Goal: Use online tool/utility: Utilize a website feature to perform a specific function

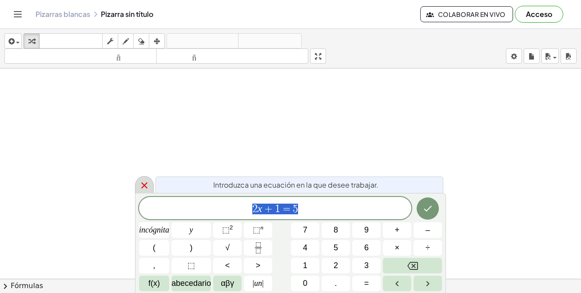
click at [148, 186] on icon at bounding box center [144, 185] width 11 height 11
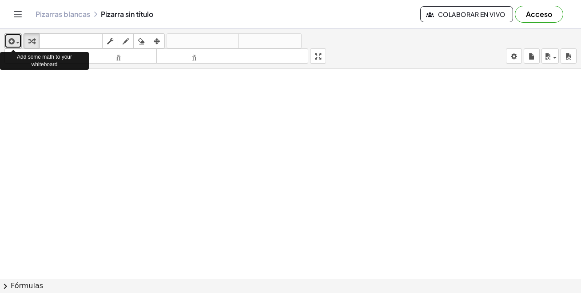
click at [12, 40] on icon "button" at bounding box center [11, 41] width 8 height 11
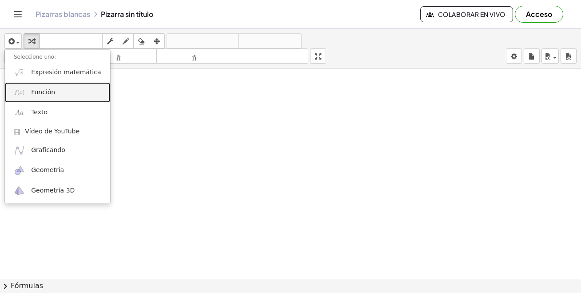
click at [49, 99] on link "Función" at bounding box center [57, 92] width 105 height 20
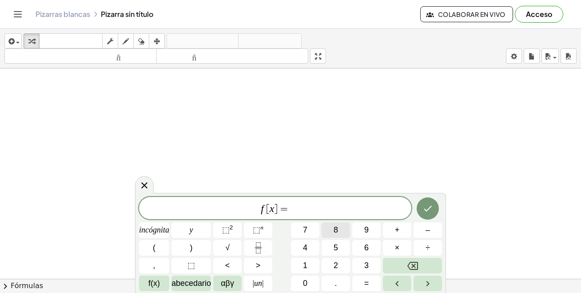
click at [337, 236] on button "8" at bounding box center [335, 230] width 28 height 16
click at [421, 210] on button "Hecho" at bounding box center [427, 208] width 22 height 22
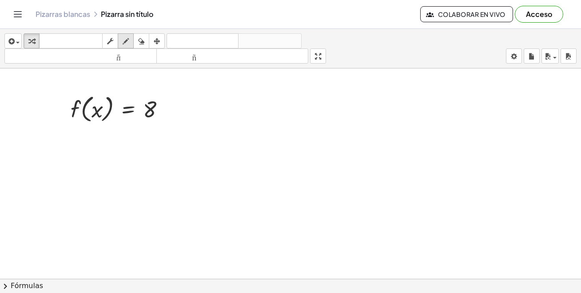
click at [126, 38] on icon "button" at bounding box center [126, 41] width 6 height 11
drag, startPoint x: 146, startPoint y: 144, endPoint x: 164, endPoint y: 167, distance: 29.0
click at [163, 167] on div at bounding box center [290, 278] width 581 height 420
drag, startPoint x: 273, startPoint y: 83, endPoint x: 261, endPoint y: 169, distance: 86.0
click at [277, 201] on div at bounding box center [290, 278] width 581 height 420
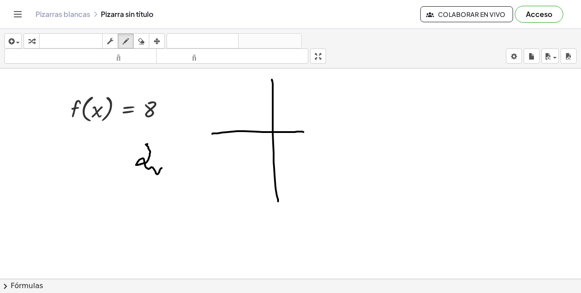
drag, startPoint x: 213, startPoint y: 133, endPoint x: 305, endPoint y: 131, distance: 91.5
click at [305, 132] on div at bounding box center [290, 278] width 581 height 420
click at [222, 99] on div at bounding box center [290, 278] width 581 height 420
click at [298, 97] on div at bounding box center [290, 278] width 581 height 420
drag, startPoint x: 222, startPoint y: 98, endPoint x: 298, endPoint y: 98, distance: 76.3
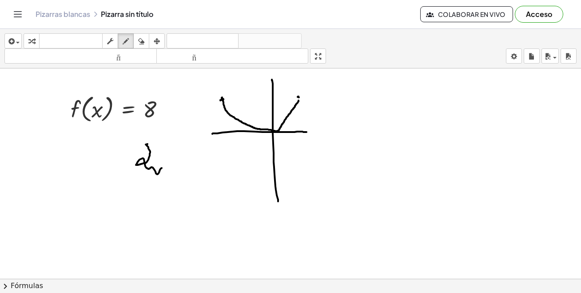
click at [299, 98] on div at bounding box center [290, 278] width 581 height 420
click at [150, 38] on button "arreglar" at bounding box center [157, 40] width 16 height 15
click at [144, 40] on icon "button" at bounding box center [141, 41] width 6 height 11
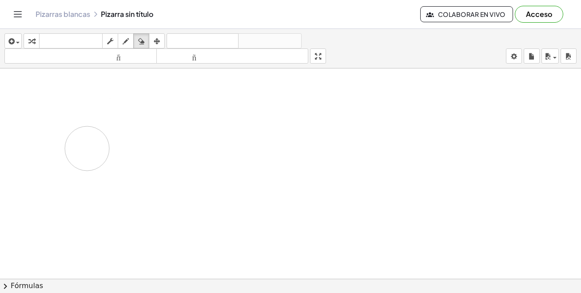
drag, startPoint x: 257, startPoint y: 126, endPoint x: 91, endPoint y: 153, distance: 168.6
click at [91, 153] on div at bounding box center [290, 278] width 581 height 420
click at [159, 131] on div at bounding box center [290, 278] width 581 height 420
drag, startPoint x: 221, startPoint y: 134, endPoint x: 72, endPoint y: 118, distance: 150.0
click at [59, 113] on div at bounding box center [290, 278] width 581 height 420
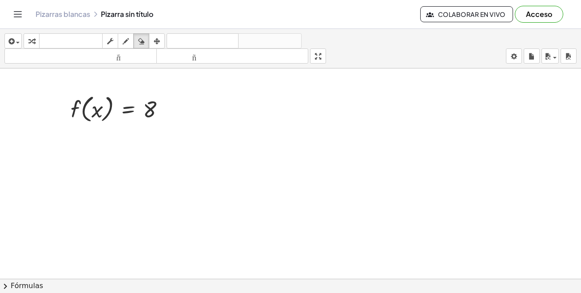
click at [107, 100] on div at bounding box center [290, 278] width 581 height 420
click at [152, 39] on div "button" at bounding box center [157, 41] width 12 height 11
click at [124, 42] on icon "button" at bounding box center [126, 41] width 6 height 11
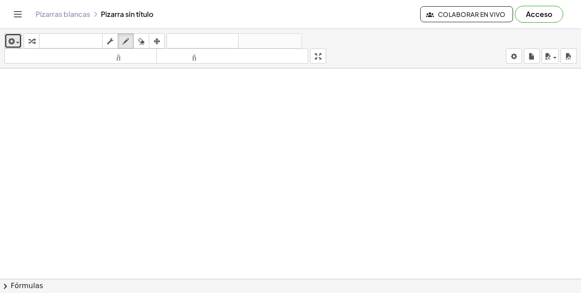
click at [18, 38] on div "button" at bounding box center [13, 41] width 13 height 11
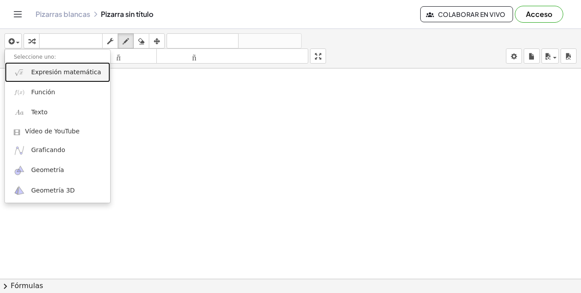
click at [40, 75] on font "Expresión matemática" at bounding box center [66, 71] width 70 height 7
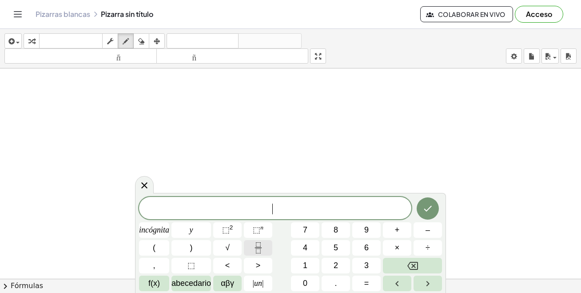
click at [259, 246] on icon "Fracción" at bounding box center [258, 247] width 11 height 11
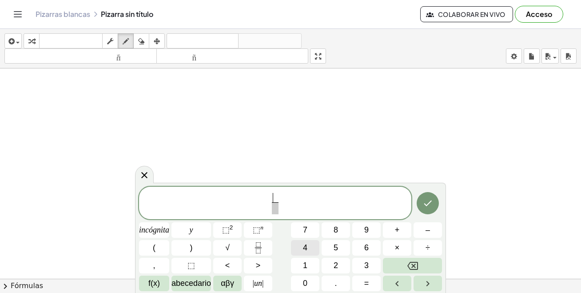
click at [311, 252] on button "4" at bounding box center [305, 248] width 28 height 16
drag, startPoint x: 275, startPoint y: 206, endPoint x: 281, endPoint y: 211, distance: 7.5
click at [276, 206] on span "​" at bounding box center [275, 208] width 7 height 12
click at [343, 248] on button "5" at bounding box center [335, 248] width 28 height 16
click at [404, 231] on button "+" at bounding box center [397, 230] width 28 height 16
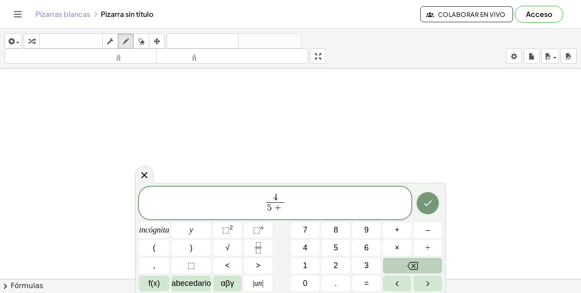
click at [407, 263] on icon "Retroceso" at bounding box center [412, 265] width 11 height 11
click at [391, 228] on button "+" at bounding box center [397, 230] width 28 height 16
click at [398, 261] on button "Retroceso" at bounding box center [412, 265] width 59 height 16
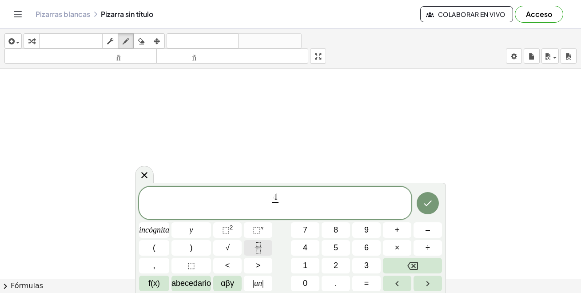
click at [252, 249] on button "Fracción" at bounding box center [258, 248] width 28 height 16
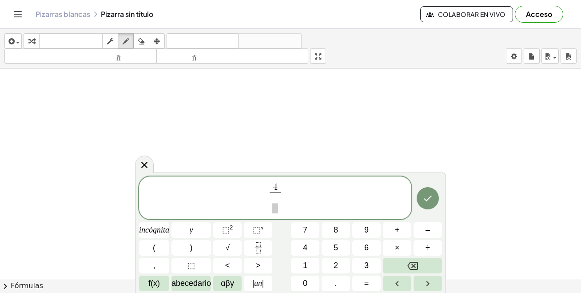
click at [281, 187] on span "4 ​ ​ ​" at bounding box center [275, 198] width 15 height 32
click at [413, 269] on icon "Retroceso" at bounding box center [412, 265] width 11 height 8
click at [311, 267] on button "1" at bounding box center [305, 265] width 28 height 16
drag, startPoint x: 275, startPoint y: 198, endPoint x: 277, endPoint y: 202, distance: 5.2
click at [275, 198] on span "​" at bounding box center [275, 198] width 6 height 8
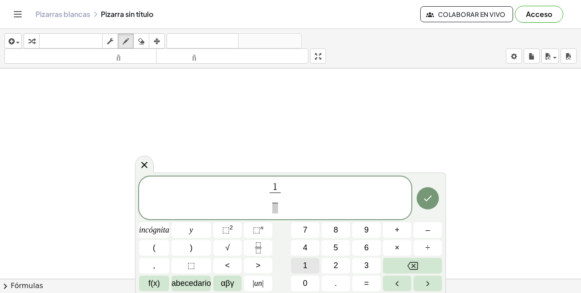
click at [309, 262] on button "1" at bounding box center [305, 265] width 28 height 16
click at [277, 208] on span "​" at bounding box center [275, 207] width 6 height 11
click at [311, 249] on button "4" at bounding box center [305, 248] width 28 height 16
click at [308, 283] on button "0" at bounding box center [305, 283] width 28 height 16
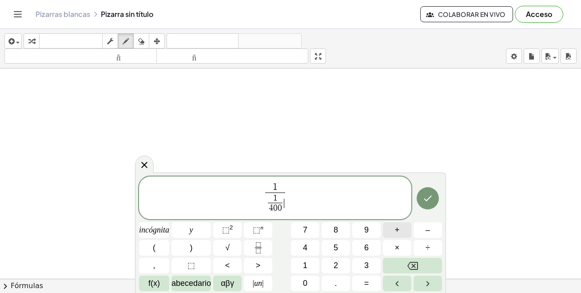
click at [399, 233] on font "+" at bounding box center [397, 229] width 5 height 9
click at [257, 245] on icon "Fracción" at bounding box center [258, 247] width 11 height 11
click at [313, 261] on button "1" at bounding box center [305, 265] width 28 height 16
click at [290, 214] on span "1 4 0 0 ​ + 1 ​ ​" at bounding box center [274, 203] width 41 height 22
click at [291, 207] on span "​" at bounding box center [290, 207] width 6 height 11
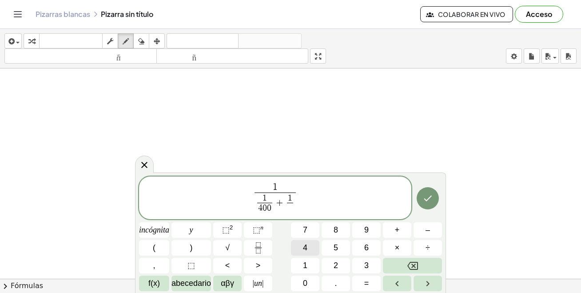
click at [310, 249] on button "4" at bounding box center [305, 248] width 28 height 16
click at [308, 288] on button "0" at bounding box center [305, 283] width 28 height 16
click at [401, 233] on button "+" at bounding box center [397, 230] width 28 height 16
click at [309, 268] on button "1" at bounding box center [305, 265] width 28 height 16
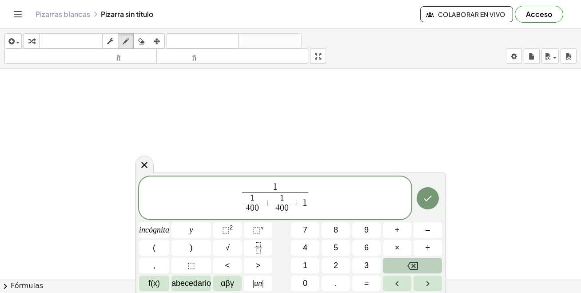
click at [398, 260] on button "Retroceso" at bounding box center [412, 265] width 59 height 16
click at [267, 248] on button "Fracción" at bounding box center [258, 248] width 28 height 16
click at [309, 260] on button "1" at bounding box center [305, 265] width 28 height 16
click at [306, 208] on span at bounding box center [305, 207] width 6 height 11
click at [369, 251] on button "6" at bounding box center [366, 248] width 28 height 16
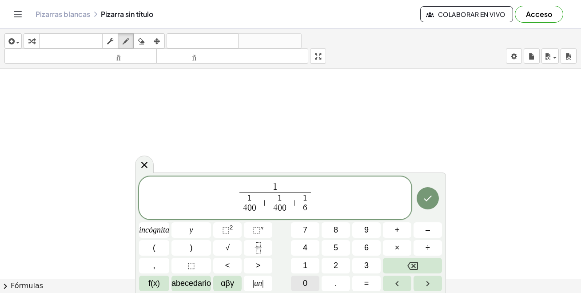
click at [305, 282] on font "0" at bounding box center [305, 282] width 4 height 9
click at [395, 233] on font "+" at bounding box center [397, 229] width 5 height 9
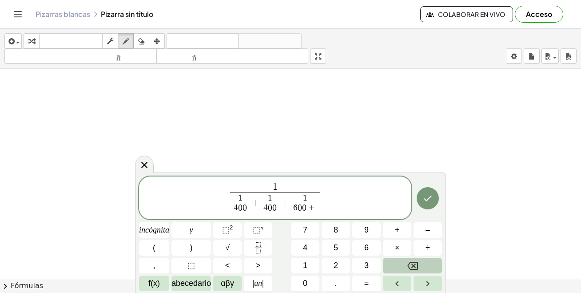
click at [395, 261] on button "Retroceso" at bounding box center [412, 265] width 59 height 16
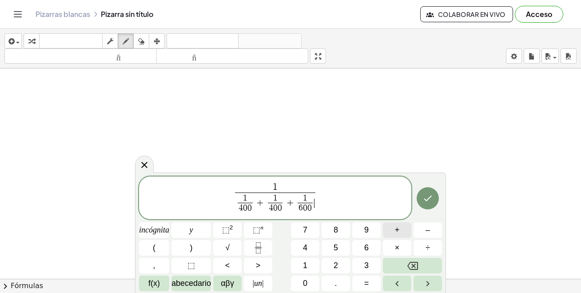
click at [396, 233] on font "+" at bounding box center [397, 229] width 5 height 9
click at [312, 265] on button "1" at bounding box center [305, 265] width 28 height 16
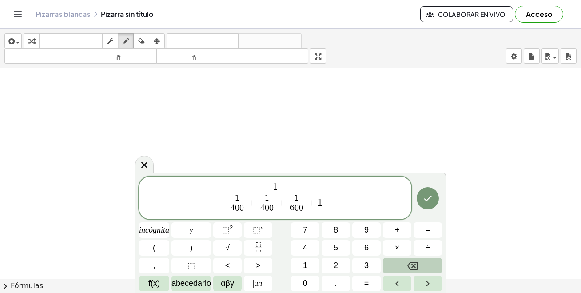
click at [402, 264] on button "Retroceso" at bounding box center [412, 265] width 59 height 16
click at [270, 248] on button "Fracción" at bounding box center [258, 248] width 28 height 16
click at [310, 268] on button "1" at bounding box center [305, 265] width 28 height 16
click at [320, 208] on span "​" at bounding box center [319, 207] width 6 height 11
click at [357, 247] on button "6" at bounding box center [366, 248] width 28 height 16
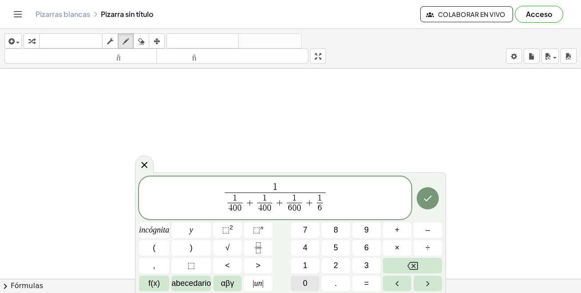
click at [299, 284] on button "0" at bounding box center [305, 283] width 28 height 16
click at [428, 203] on button "Hecho" at bounding box center [427, 198] width 22 height 22
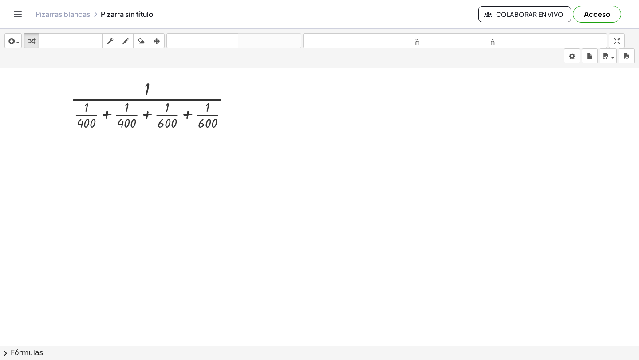
scroll to position [16, 0]
click at [15, 44] on span "button" at bounding box center [16, 42] width 2 height 6
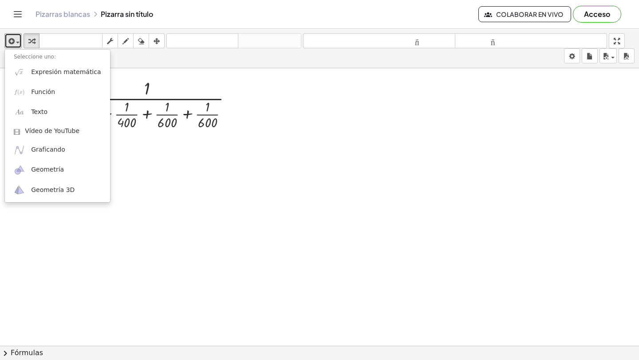
click at [226, 203] on div at bounding box center [319, 331] width 639 height 556
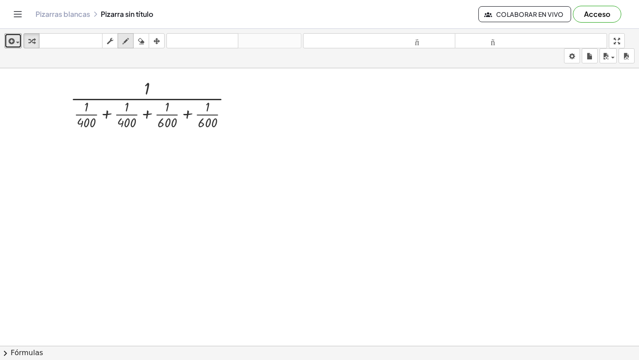
click at [125, 36] on icon "button" at bounding box center [126, 41] width 6 height 11
drag, startPoint x: 78, startPoint y: 131, endPoint x: 92, endPoint y: 128, distance: 15.0
click at [92, 129] on div at bounding box center [319, 331] width 639 height 556
drag, startPoint x: 114, startPoint y: 130, endPoint x: 135, endPoint y: 127, distance: 21.5
click at [135, 127] on div at bounding box center [319, 331] width 639 height 556
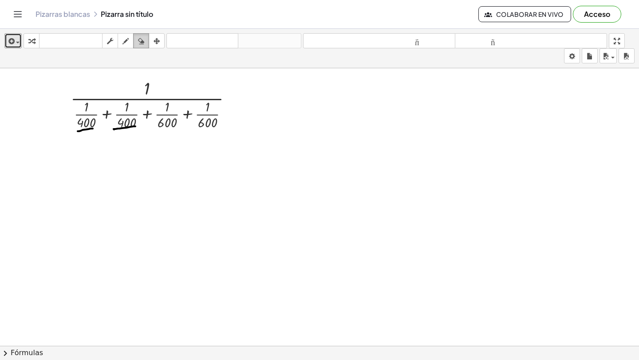
click at [142, 46] on icon "button" at bounding box center [141, 41] width 6 height 11
drag, startPoint x: 134, startPoint y: 108, endPoint x: 109, endPoint y: 134, distance: 35.8
click at [110, 134] on div at bounding box center [319, 331] width 639 height 556
drag, startPoint x: 107, startPoint y: 133, endPoint x: 102, endPoint y: 137, distance: 6.7
click at [101, 139] on div at bounding box center [319, 331] width 639 height 556
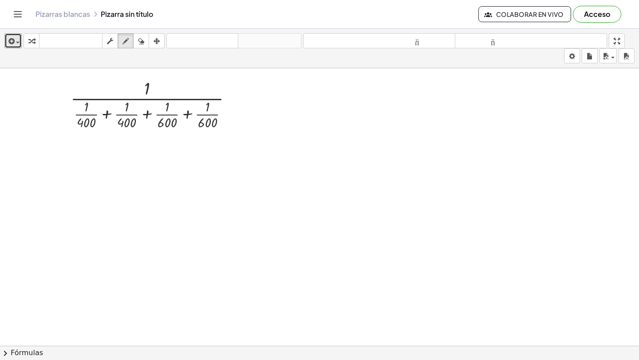
click at [127, 46] on icon "button" at bounding box center [126, 41] width 6 height 11
drag, startPoint x: 90, startPoint y: 159, endPoint x: 106, endPoint y: 172, distance: 20.5
click at [99, 176] on div at bounding box center [319, 331] width 639 height 556
drag, startPoint x: 104, startPoint y: 166, endPoint x: 114, endPoint y: 164, distance: 10.4
click at [106, 162] on div at bounding box center [319, 331] width 639 height 556
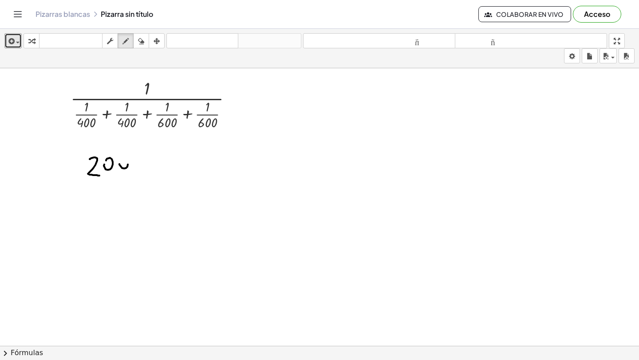
drag, startPoint x: 119, startPoint y: 165, endPoint x: 131, endPoint y: 170, distance: 12.1
click at [121, 163] on div at bounding box center [319, 331] width 639 height 556
drag, startPoint x: 182, startPoint y: 159, endPoint x: 190, endPoint y: 178, distance: 19.9
click at [187, 180] on div at bounding box center [319, 331] width 639 height 556
drag, startPoint x: 202, startPoint y: 156, endPoint x: 207, endPoint y: 169, distance: 14.2
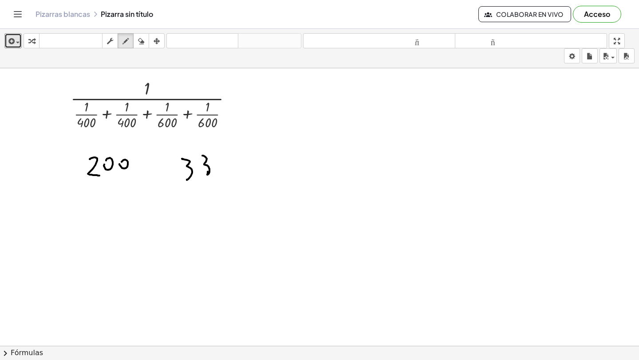
click at [207, 168] on div at bounding box center [319, 331] width 639 height 556
click at [142, 50] on div "insertar Seleccione uno: Expresión matemática Función Texto Vídeo de YouTube Gr…" at bounding box center [319, 49] width 639 height 40
drag, startPoint x: 210, startPoint y: 156, endPoint x: 193, endPoint y: 168, distance: 21.0
click at [194, 170] on div at bounding box center [319, 331] width 639 height 556
click at [130, 45] on div "button" at bounding box center [126, 41] width 12 height 11
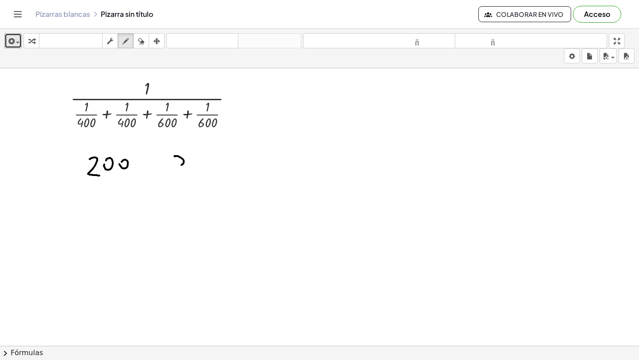
drag, startPoint x: 174, startPoint y: 156, endPoint x: 175, endPoint y: 180, distance: 24.0
click at [175, 180] on div at bounding box center [319, 331] width 639 height 556
drag, startPoint x: 195, startPoint y: 172, endPoint x: 192, endPoint y: 160, distance: 12.9
click at [192, 159] on div at bounding box center [319, 331] width 639 height 556
drag, startPoint x: 212, startPoint y: 166, endPoint x: 210, endPoint y: 156, distance: 9.5
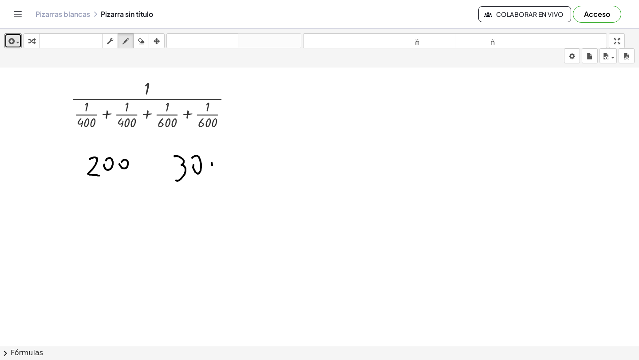
click at [209, 157] on div at bounding box center [319, 331] width 639 height 556
click at [199, 197] on div at bounding box center [319, 331] width 639 height 556
drag, startPoint x: 206, startPoint y: 199, endPoint x: 202, endPoint y: 202, distance: 4.8
click at [206, 201] on div at bounding box center [319, 331] width 639 height 556
click at [146, 45] on div "button" at bounding box center [141, 41] width 12 height 11
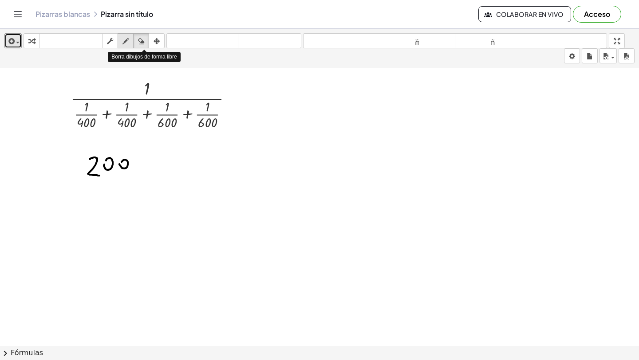
drag, startPoint x: 130, startPoint y: 46, endPoint x: 131, endPoint y: 40, distance: 5.8
click at [130, 46] on div "button" at bounding box center [126, 41] width 12 height 11
drag, startPoint x: 162, startPoint y: 153, endPoint x: 171, endPoint y: 172, distance: 20.6
click at [163, 174] on div at bounding box center [319, 331] width 639 height 556
drag, startPoint x: 183, startPoint y: 167, endPoint x: 198, endPoint y: 162, distance: 15.6
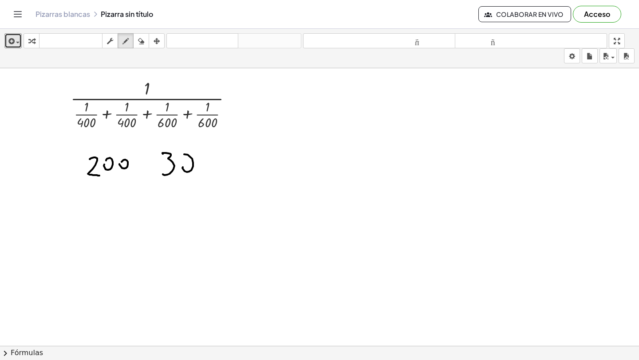
click at [182, 158] on div at bounding box center [319, 331] width 639 height 556
drag, startPoint x: 212, startPoint y: 169, endPoint x: 202, endPoint y: 158, distance: 14.8
click at [202, 158] on div at bounding box center [319, 331] width 639 height 556
drag, startPoint x: 134, startPoint y: 178, endPoint x: 144, endPoint y: 200, distance: 25.0
click at [146, 199] on div at bounding box center [319, 331] width 639 height 556
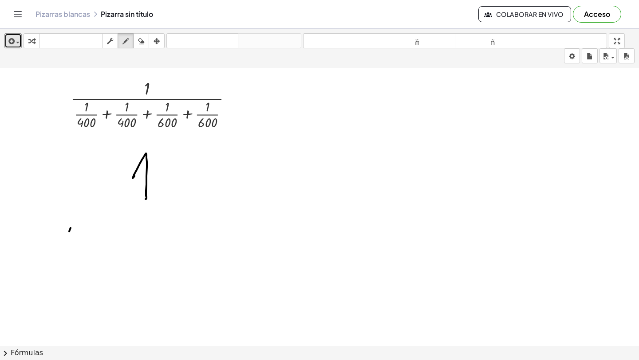
drag, startPoint x: 69, startPoint y: 232, endPoint x: 75, endPoint y: 245, distance: 14.9
click at [75, 245] on div at bounding box center [319, 331] width 639 height 556
drag, startPoint x: 46, startPoint y: 253, endPoint x: 96, endPoint y: 251, distance: 49.7
click at [96, 251] on div at bounding box center [319, 331] width 639 height 556
drag, startPoint x: 51, startPoint y: 265, endPoint x: 63, endPoint y: 281, distance: 19.6
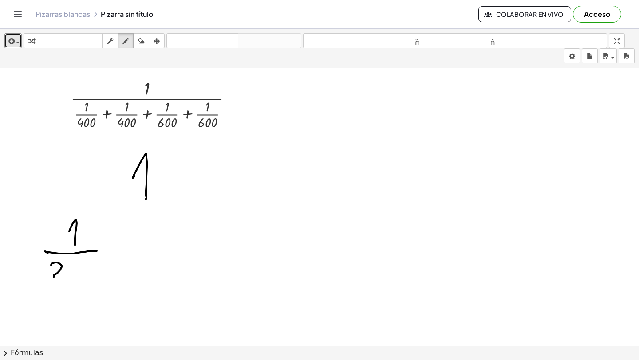
click at [62, 281] on div at bounding box center [319, 331] width 639 height 556
click at [70, 269] on div at bounding box center [319, 331] width 639 height 556
drag, startPoint x: 81, startPoint y: 273, endPoint x: 95, endPoint y: 268, distance: 15.2
click at [85, 268] on div at bounding box center [319, 331] width 639 height 556
drag, startPoint x: 123, startPoint y: 242, endPoint x: 124, endPoint y: 258, distance: 16.4
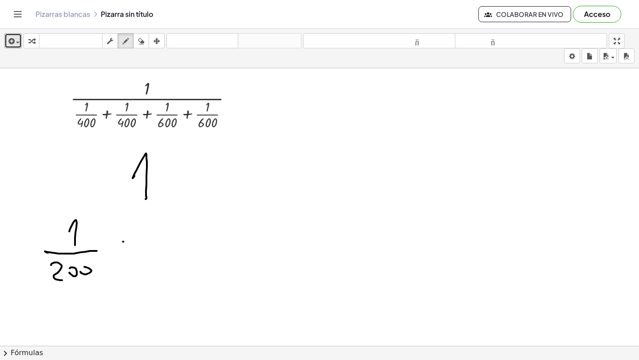
click at [124, 258] on div at bounding box center [319, 331] width 639 height 556
drag, startPoint x: 116, startPoint y: 248, endPoint x: 129, endPoint y: 247, distance: 12.5
click at [128, 248] on div at bounding box center [319, 331] width 639 height 556
drag, startPoint x: 137, startPoint y: 248, endPoint x: 146, endPoint y: 255, distance: 11.0
click at [146, 254] on div at bounding box center [319, 331] width 639 height 556
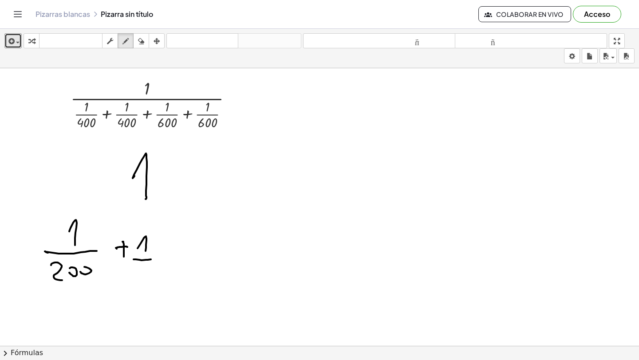
drag, startPoint x: 134, startPoint y: 260, endPoint x: 155, endPoint y: 265, distance: 22.1
click at [157, 261] on div at bounding box center [319, 331] width 639 height 556
drag, startPoint x: 133, startPoint y: 267, endPoint x: 148, endPoint y: 274, distance: 16.9
click at [141, 278] on div at bounding box center [319, 331] width 639 height 556
drag, startPoint x: 155, startPoint y: 276, endPoint x: 150, endPoint y: 270, distance: 8.2
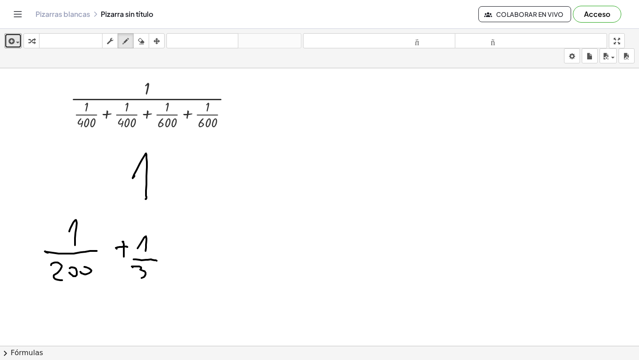
click at [150, 270] on div at bounding box center [319, 331] width 639 height 556
click at [162, 270] on div at bounding box center [319, 331] width 639 height 556
click at [170, 264] on div at bounding box center [319, 331] width 639 height 556
drag, startPoint x: 52, startPoint y: 203, endPoint x: 217, endPoint y: 210, distance: 165.3
click at [219, 206] on div at bounding box center [319, 331] width 639 height 556
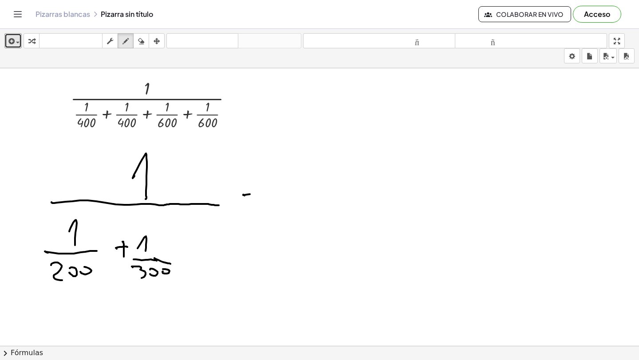
drag, startPoint x: 244, startPoint y: 195, endPoint x: 255, endPoint y: 199, distance: 12.2
click at [257, 196] on div at bounding box center [319, 331] width 639 height 556
drag, startPoint x: 237, startPoint y: 219, endPoint x: 260, endPoint y: 218, distance: 22.2
click at [260, 218] on div at bounding box center [319, 331] width 639 height 556
drag, startPoint x: 328, startPoint y: 179, endPoint x: 344, endPoint y: 197, distance: 23.6
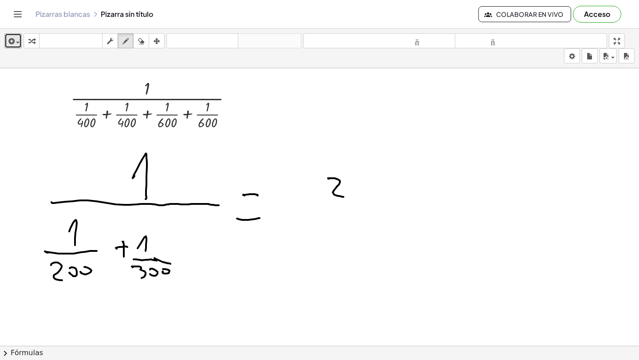
click at [344, 197] on div at bounding box center [319, 331] width 639 height 556
drag, startPoint x: 351, startPoint y: 192, endPoint x: 352, endPoint y: 186, distance: 5.9
click at [352, 185] on div at bounding box center [319, 331] width 639 height 556
drag
click at [368, 180] on div at bounding box center [319, 331] width 639 height 556
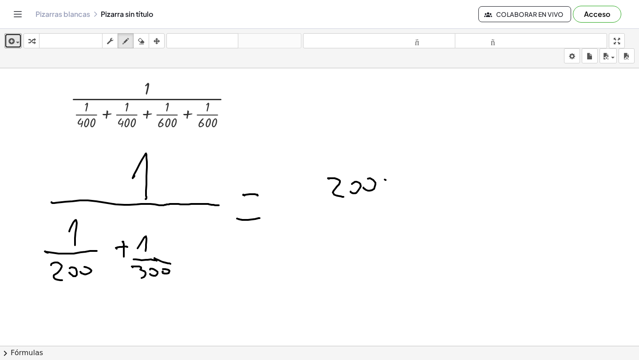
click at [398, 193] on div at bounding box center [319, 331] width 639 height 556
click at [388, 196] on div at bounding box center [319, 331] width 639 height 556
click at [393, 196] on div at bounding box center [319, 331] width 639 height 556
click at [397, 182] on div at bounding box center [319, 331] width 639 height 556
click at [407, 192] on div at bounding box center [319, 331] width 639 height 556
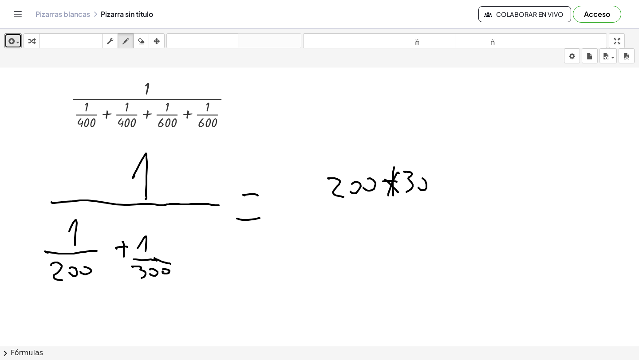
click at [419, 182] on div at bounding box center [319, 331] width 639 height 556
click at [431, 178] on div at bounding box center [319, 331] width 639 height 556
click at [467, 206] on div at bounding box center [319, 331] width 639 height 556
click at [337, 232] on div at bounding box center [319, 331] width 639 height 556
click at [344, 224] on div at bounding box center [319, 331] width 639 height 556
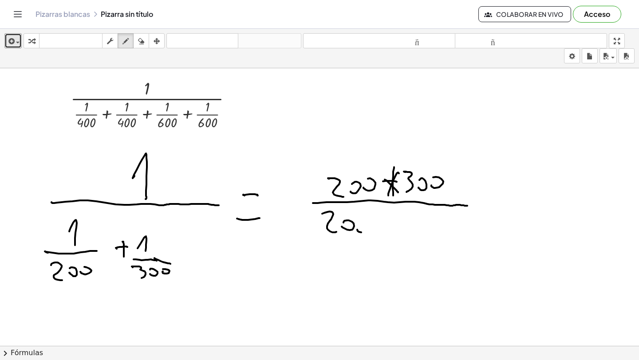
click at [361, 225] on div at bounding box center [319, 331] width 639 height 556
click at [385, 234] on div at bounding box center [319, 331] width 639 height 556
click at [389, 223] on div at bounding box center [319, 331] width 639 height 556
click at [407, 230] on div at bounding box center [319, 331] width 639 height 556
click at [401, 234] on div at bounding box center [319, 331] width 639 height 556
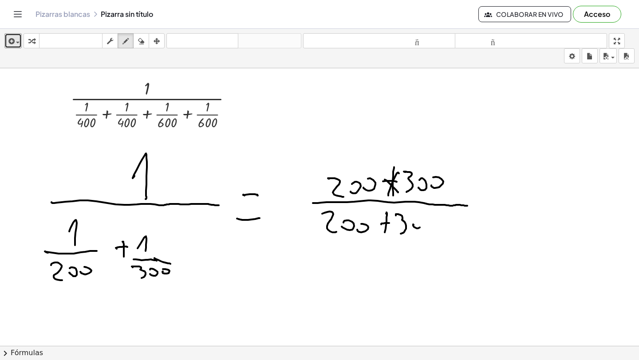
click at [416, 221] on div at bounding box center [319, 331] width 639 height 556
click at [430, 220] on div at bounding box center [319, 331] width 639 height 556
click at [482, 197] on div at bounding box center [319, 331] width 639 height 556
click at [480, 210] on div at bounding box center [319, 331] width 639 height 556
click at [249, 124] on div at bounding box center [319, 331] width 639 height 556
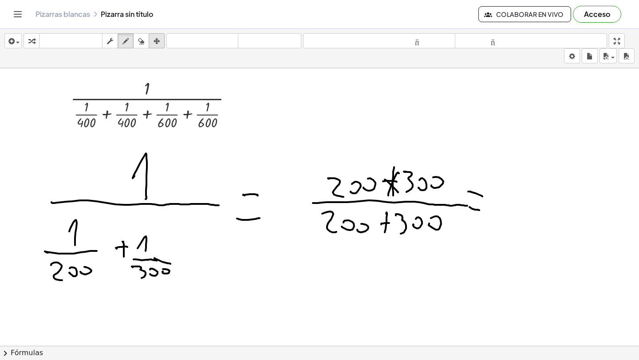
click at [162, 43] on div "button" at bounding box center [157, 41] width 12 height 11
click at [476, 134] on div at bounding box center [319, 331] width 639 height 556
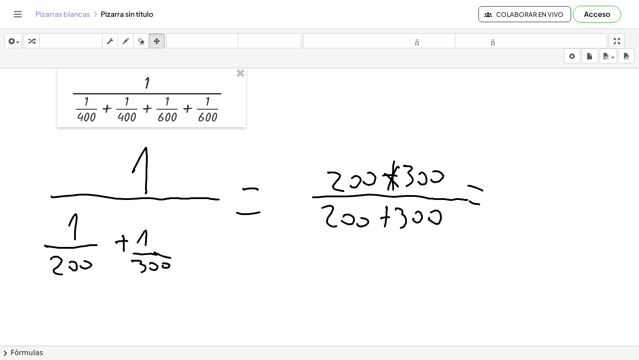
scroll to position [24, 0]
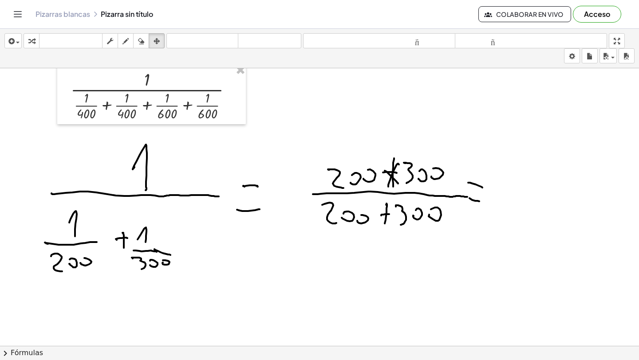
drag, startPoint x: 503, startPoint y: 173, endPoint x: 502, endPoint y: 190, distance: 16.5
click at [502, 190] on div at bounding box center [319, 322] width 639 height 556
click at [500, 174] on div at bounding box center [319, 322] width 639 height 556
click at [129, 45] on icon "button" at bounding box center [126, 41] width 6 height 11
drag, startPoint x: 512, startPoint y: 173, endPoint x: 501, endPoint y: 195, distance: 24.8
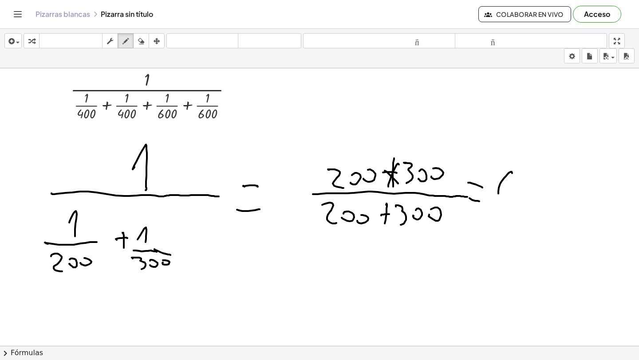
click at [502, 194] on div at bounding box center [319, 322] width 639 height 556
drag, startPoint x: 523, startPoint y: 171, endPoint x: 536, endPoint y: 182, distance: 17.3
click at [525, 172] on div at bounding box center [319, 322] width 639 height 556
drag, startPoint x: 546, startPoint y: 181, endPoint x: 551, endPoint y: 182, distance: 5.2
click at [545, 176] on div at bounding box center [319, 322] width 639 height 556
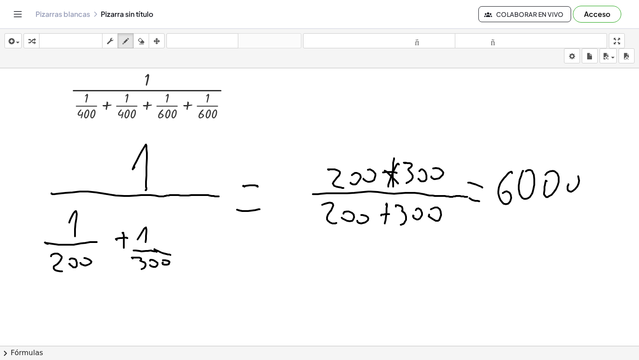
drag, startPoint x: 568, startPoint y: 187, endPoint x: 569, endPoint y: 182, distance: 4.6
click at [567, 178] on div at bounding box center [319, 322] width 639 height 556
drag, startPoint x: 594, startPoint y: 187, endPoint x: 586, endPoint y: 171, distance: 17.3
click at [580, 174] on div at bounding box center [319, 322] width 639 height 556
click at [537, 196] on div at bounding box center [319, 322] width 639 height 556
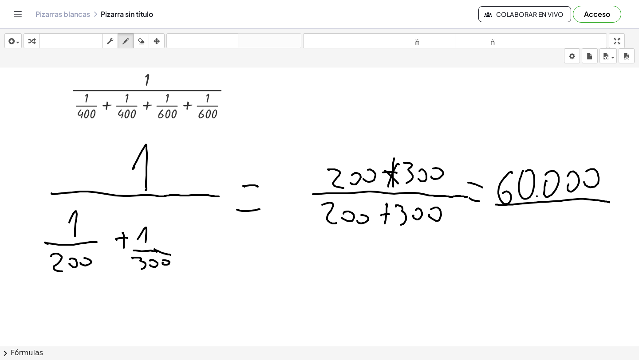
drag, startPoint x: 496, startPoint y: 205, endPoint x: 609, endPoint y: 202, distance: 112.8
click at [580, 202] on div at bounding box center [319, 322] width 639 height 556
drag, startPoint x: 523, startPoint y: 206, endPoint x: 519, endPoint y: 227, distance: 20.8
click at [519, 227] on div at bounding box center [319, 322] width 639 height 556
drag, startPoint x: 546, startPoint y: 225, endPoint x: 539, endPoint y: 213, distance: 13.6
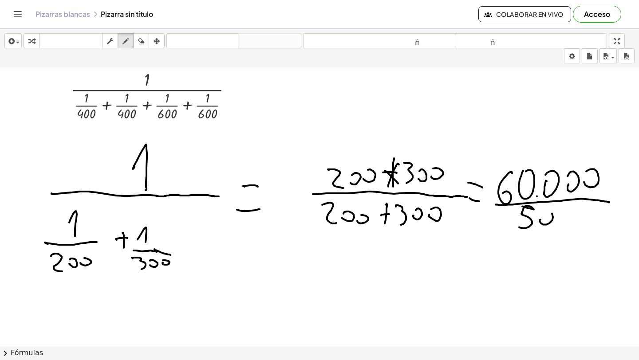
click at [539, 214] on div at bounding box center [319, 322] width 639 height 556
click at [556, 213] on div at bounding box center [319, 322] width 639 height 556
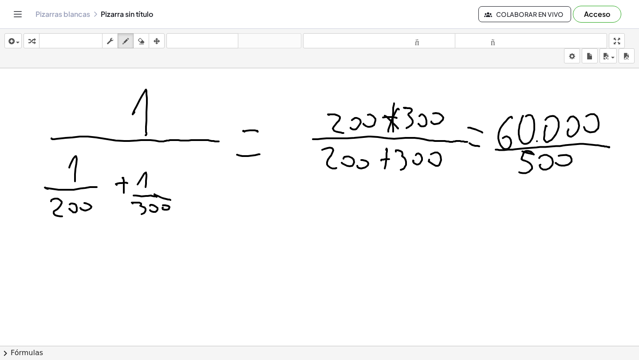
scroll to position [87, 0]
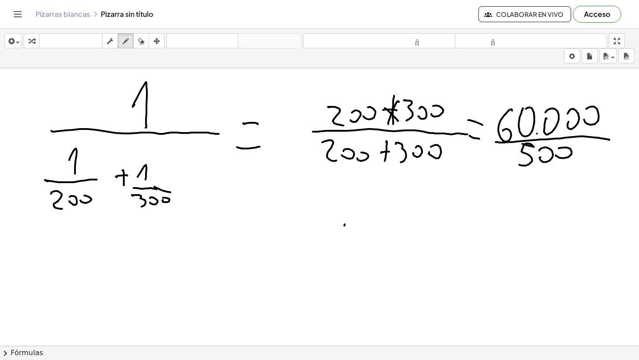
drag, startPoint x: 345, startPoint y: 225, endPoint x: 353, endPoint y: 241, distance: 18.3
click at [353, 241] on div at bounding box center [319, 259] width 639 height 556
drag, startPoint x: 360, startPoint y: 217, endPoint x: 377, endPoint y: 236, distance: 25.8
click at [375, 236] on div at bounding box center [319, 259] width 639 height 556
drag, startPoint x: 386, startPoint y: 231, endPoint x: 376, endPoint y: 225, distance: 12.0
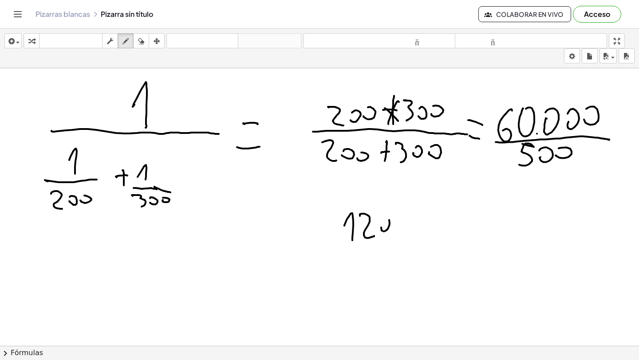
click at [377, 221] on div at bounding box center [319, 259] width 639 height 556
drag, startPoint x: 399, startPoint y: 231, endPoint x: 433, endPoint y: 232, distance: 34.2
click at [435, 231] on div at bounding box center [319, 259] width 639 height 556
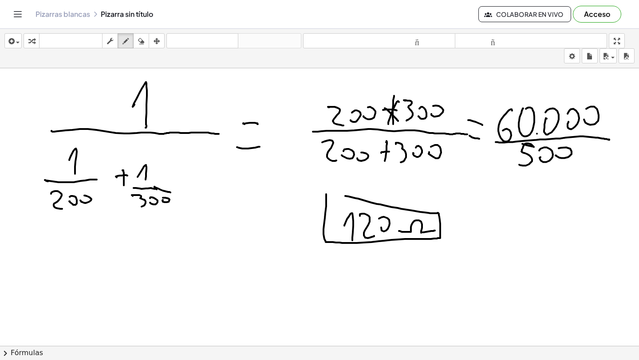
click at [324, 197] on div at bounding box center [319, 259] width 639 height 556
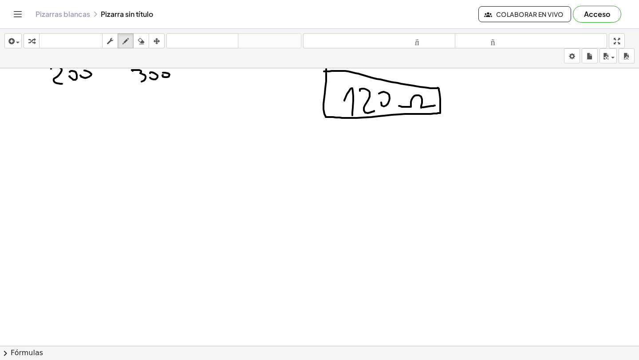
scroll to position [0, 0]
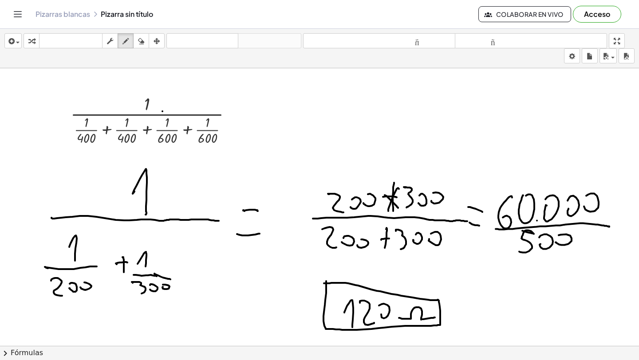
click at [162, 111] on div at bounding box center [319, 346] width 639 height 556
click at [142, 105] on div at bounding box center [319, 346] width 639 height 556
click at [150, 105] on div at bounding box center [319, 346] width 639 height 556
click at [147, 105] on div at bounding box center [319, 346] width 639 height 556
click at [154, 42] on div "button" at bounding box center [157, 41] width 12 height 11
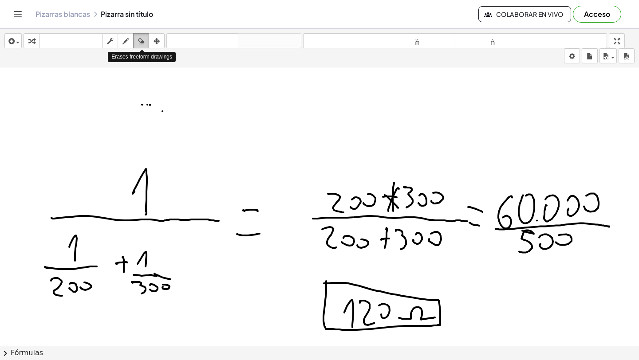
click at [143, 40] on icon "button" at bounding box center [141, 41] width 6 height 11
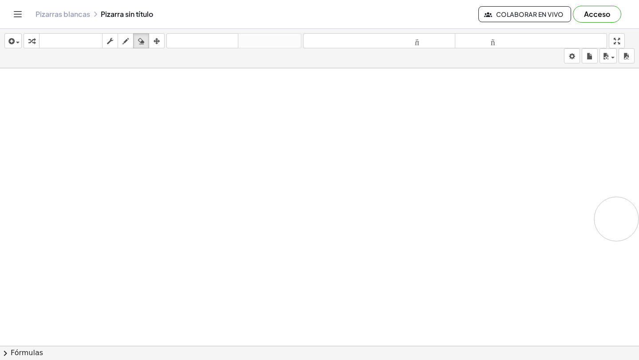
drag, startPoint x: 128, startPoint y: 122, endPoint x: 571, endPoint y: 217, distance: 453.5
click at [569, 217] on div at bounding box center [319, 346] width 639 height 556
